Goal: Navigation & Orientation: Find specific page/section

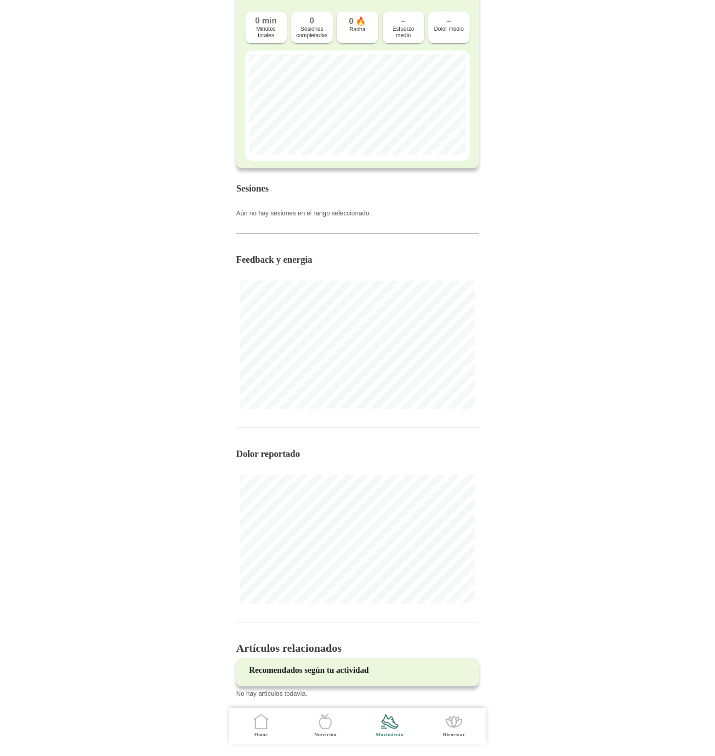
scroll to position [83, 0]
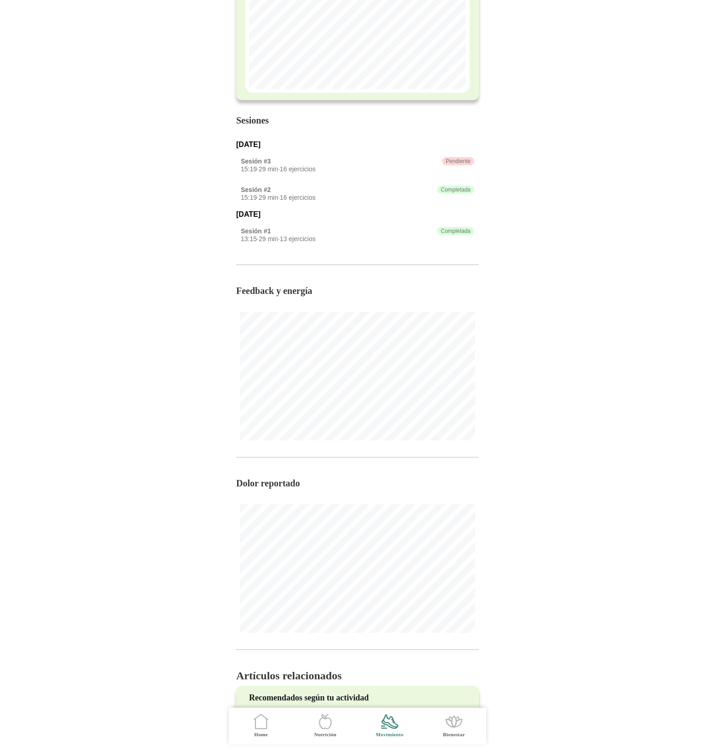
scroll to position [178, 0]
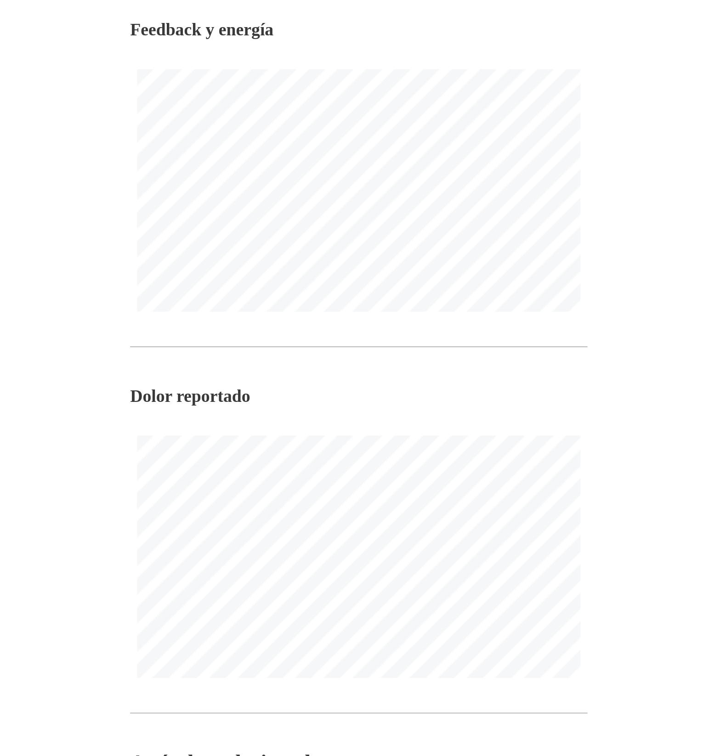
scroll to position [83, 0]
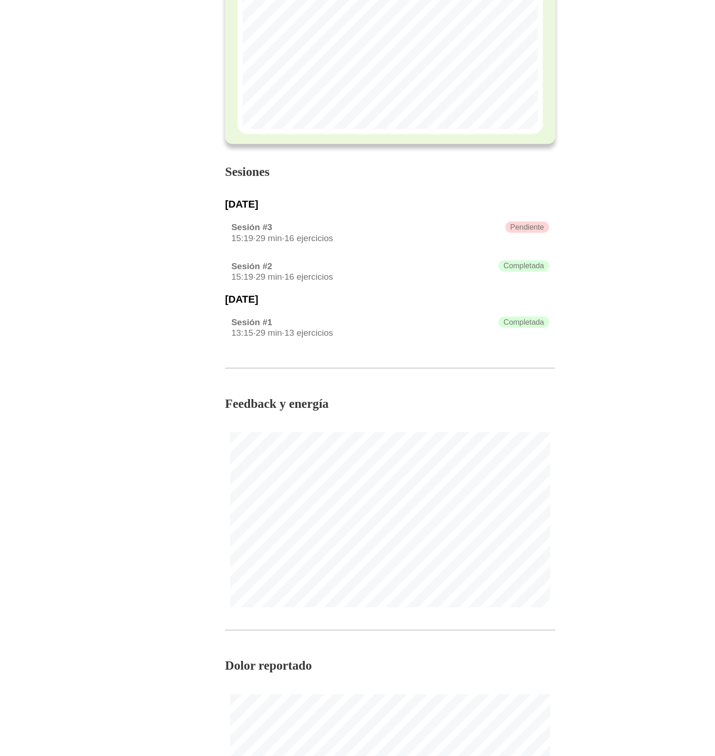
scroll to position [178, 0]
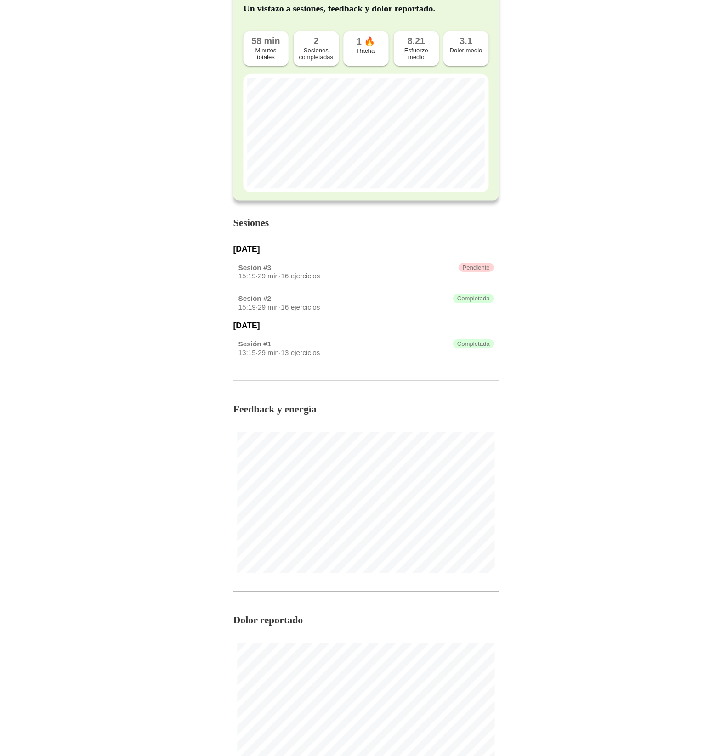
scroll to position [178, 0]
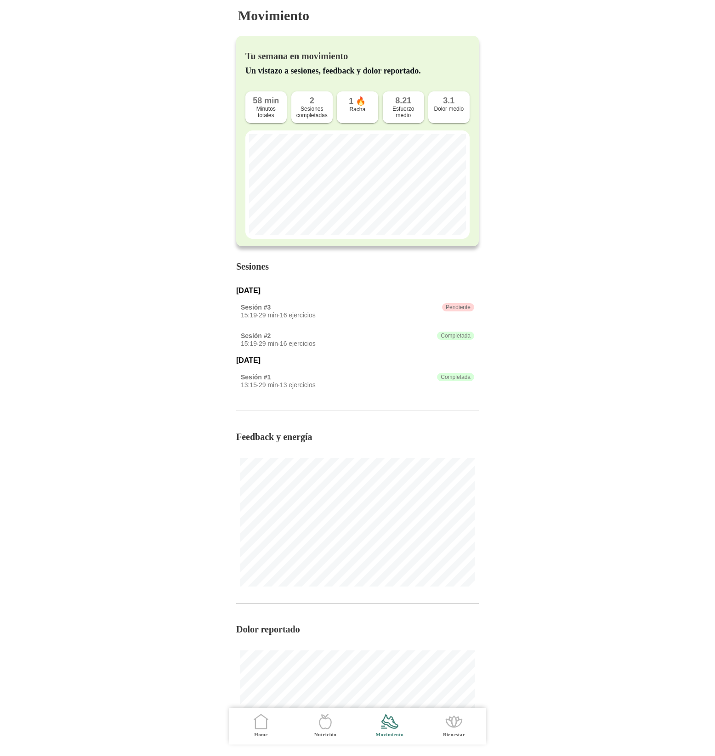
click at [618, 379] on body "Movimiento Tu semana en movimiento Un vistazo a sesiones, feedback y dolor repo…" at bounding box center [357, 378] width 715 height 756
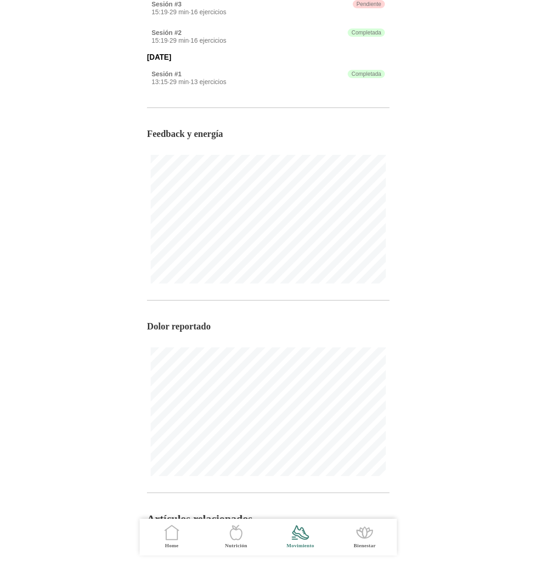
scroll to position [368, 0]
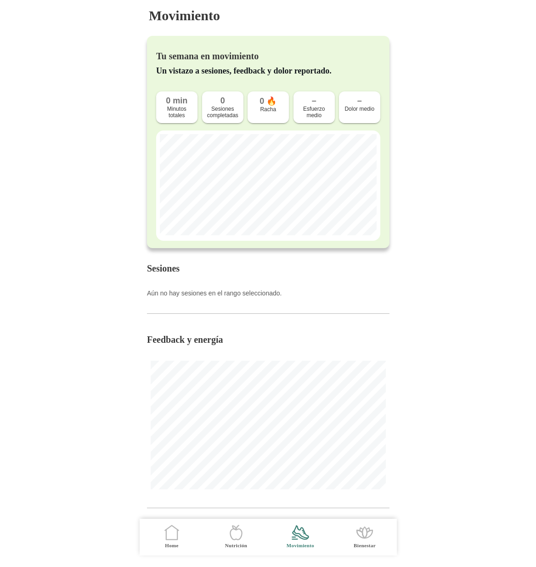
click at [476, 338] on body "Movimiento Tu semana en movimiento Un vistazo a sesiones, feedback y dolor repo…" at bounding box center [268, 283] width 536 height 567
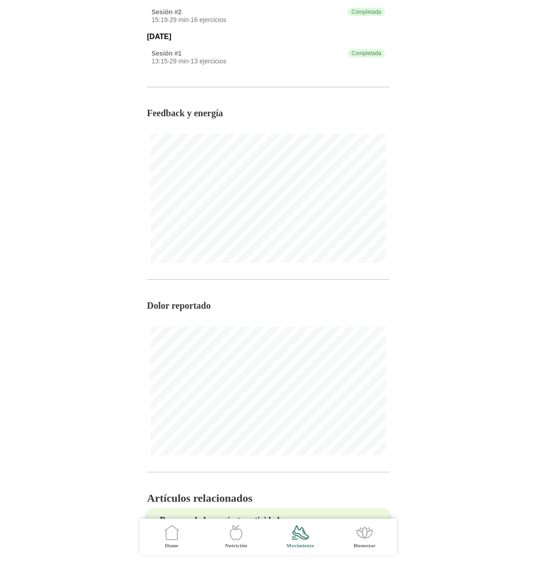
scroll to position [352, 0]
